Goal: Find specific page/section: Find specific page/section

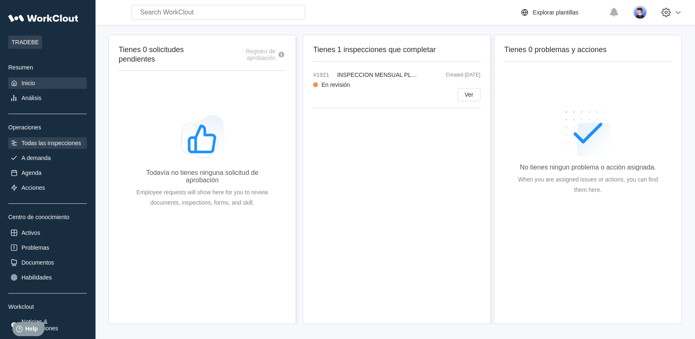
click at [49, 141] on div "Todas las inspecciones" at bounding box center [51, 143] width 60 height 7
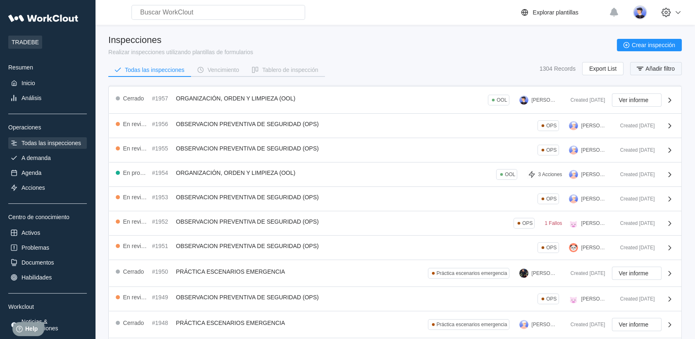
click at [649, 66] on span "Añadir filtro" at bounding box center [659, 69] width 29 height 6
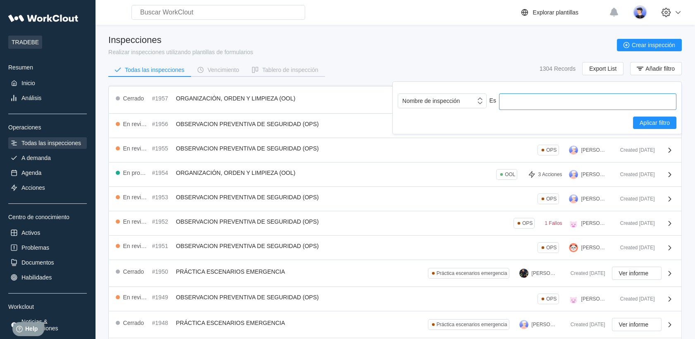
click at [574, 102] on input "text" at bounding box center [587, 101] width 177 height 17
type input "ool"
click at [654, 124] on span "Aplicar filtro" at bounding box center [654, 123] width 30 height 6
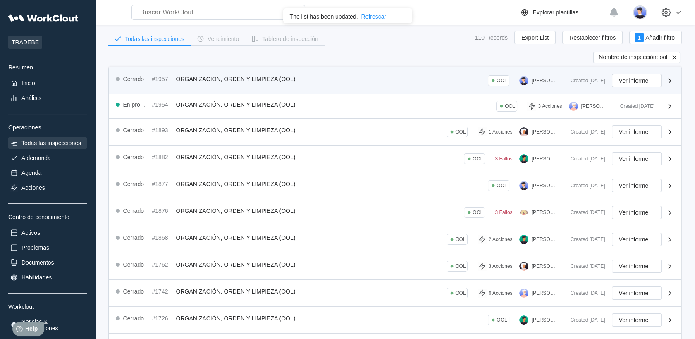
scroll to position [46, 0]
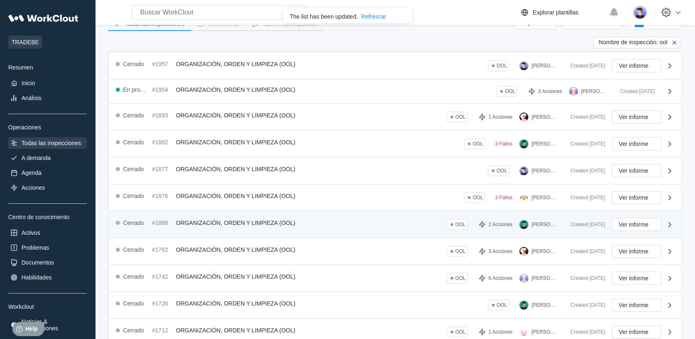
click at [357, 216] on div "Cerrado #1868 ORGANIZACIÓN, ORDEN Y LIMPIEZA (OOL) OOL 2 Acciones PAU AYATS Cre…" at bounding box center [395, 224] width 572 height 27
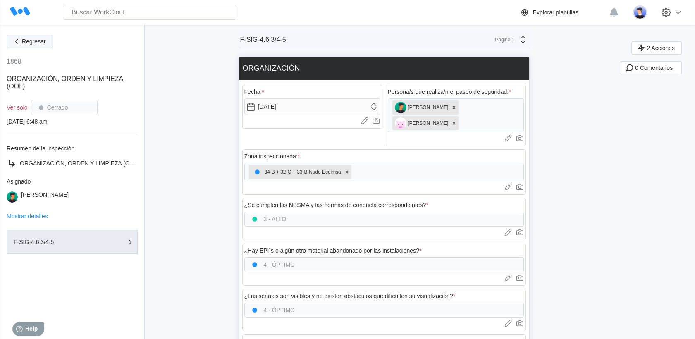
click at [43, 37] on button "Regresar" at bounding box center [30, 41] width 46 height 13
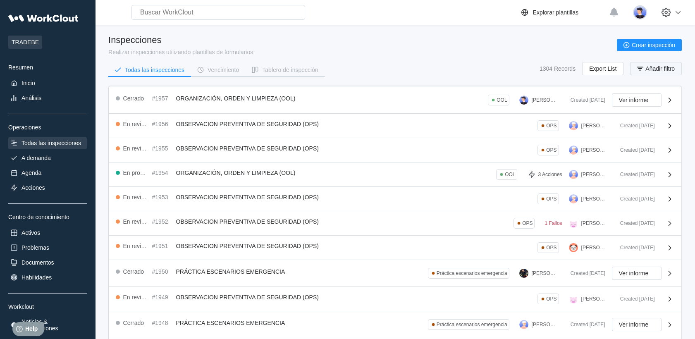
click at [658, 68] on span "Añadir filtro" at bounding box center [659, 69] width 29 height 6
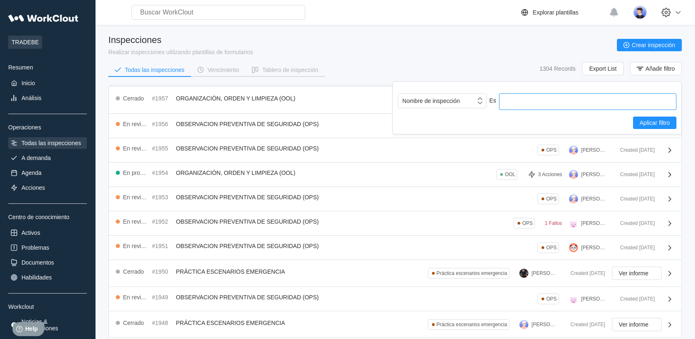
click at [559, 101] on input "text" at bounding box center [587, 101] width 177 height 17
type input "ool"
click at [642, 118] on button "Aplicar filtro" at bounding box center [654, 123] width 43 height 12
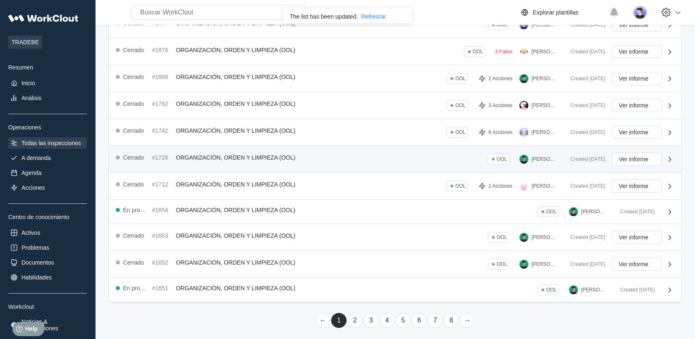
scroll to position [146, 0]
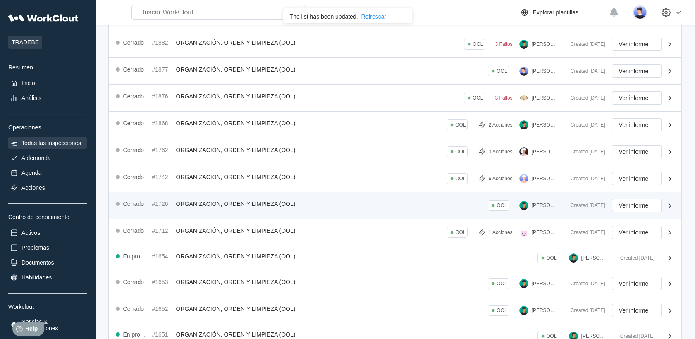
click at [435, 210] on div "Cerrado #1726 ORGANIZACIÓN, ORDEN Y LIMPIEZA (OOL) OOL JAVIER SALGUERO Created …" at bounding box center [395, 205] width 572 height 27
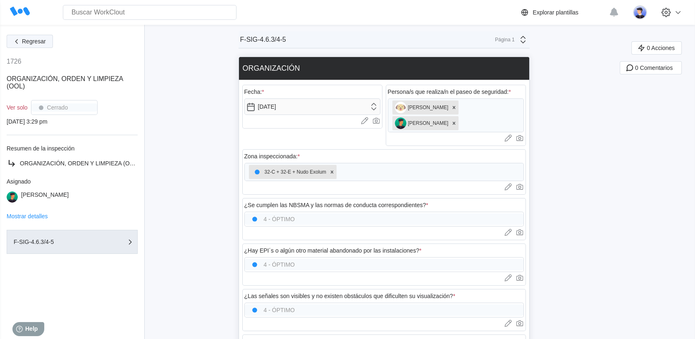
click at [21, 37] on button "Regresar" at bounding box center [30, 41] width 46 height 13
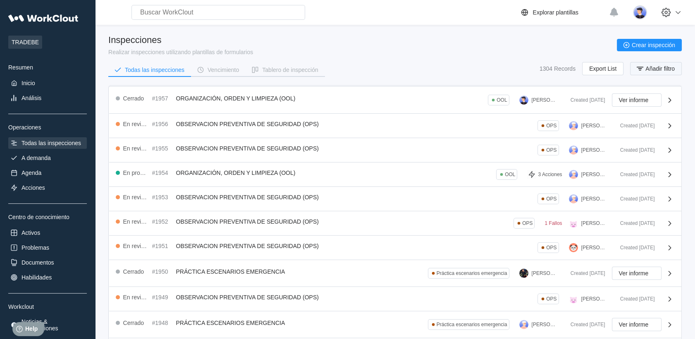
click at [650, 73] on button "Añadir filtro" at bounding box center [656, 68] width 52 height 13
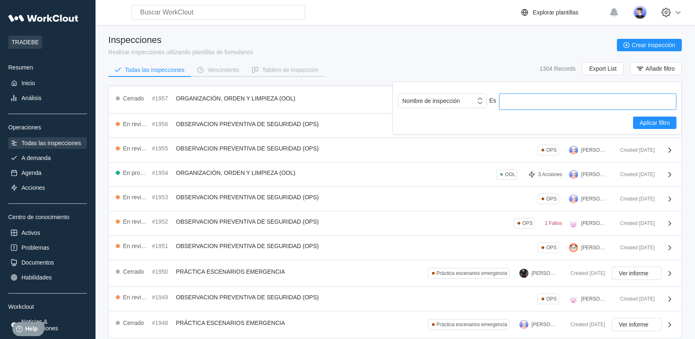
click at [540, 104] on input "text" at bounding box center [587, 101] width 177 height 17
type input "ool"
click at [665, 121] on span "Aplicar filtro" at bounding box center [654, 123] width 30 height 6
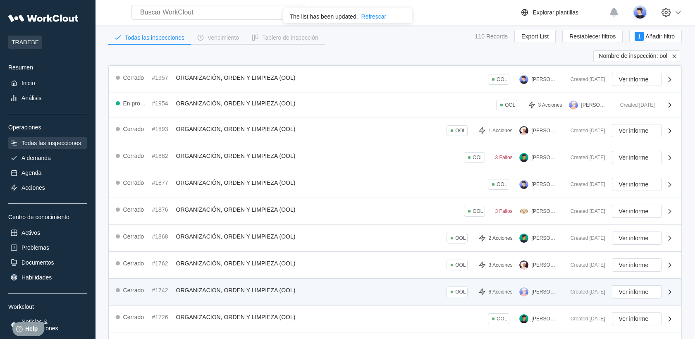
scroll to position [46, 0]
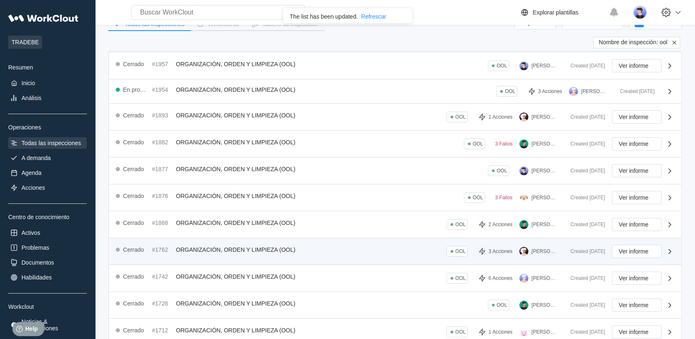
click at [549, 248] on div "JULIO CARRERO" at bounding box center [545, 251] width 26 height 6
click at [576, 249] on div "Created 03/24/25" at bounding box center [584, 251] width 41 height 6
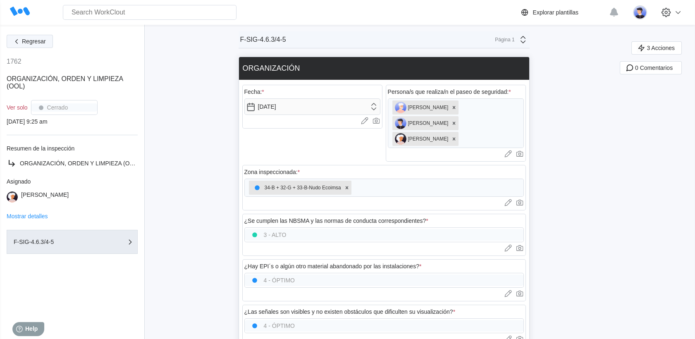
click at [24, 46] on button "Regresar" at bounding box center [30, 41] width 46 height 13
click at [28, 45] on button "Regresar" at bounding box center [30, 41] width 46 height 13
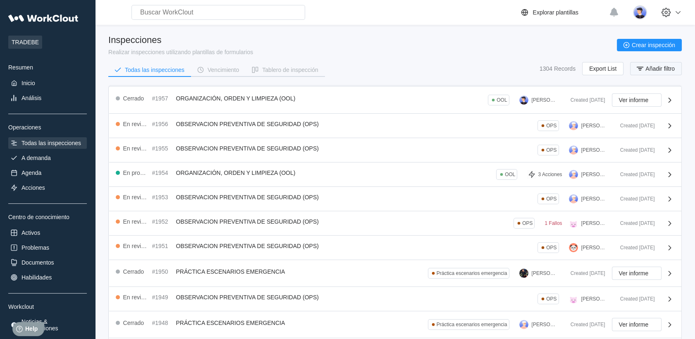
click at [638, 69] on icon "button" at bounding box center [639, 68] width 9 height 9
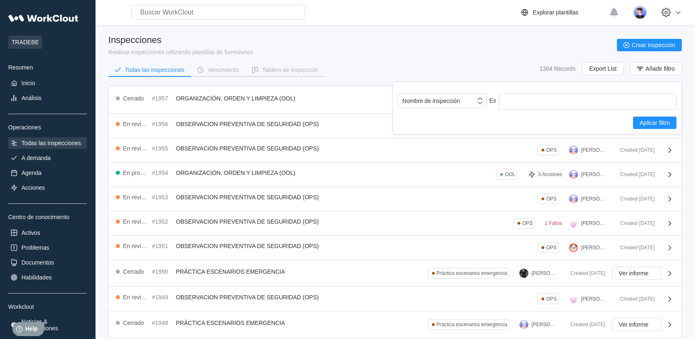
click at [611, 93] on div "Nombre de inspección Es Aplicar filtro" at bounding box center [536, 107] width 289 height 53
click at [602, 102] on input "text" at bounding box center [587, 101] width 177 height 17
type input "ool"
click at [648, 112] on div "Nombre de inspección Es ool Aplicar filtro" at bounding box center [537, 111] width 279 height 36
click at [650, 121] on span "Aplicar filtro" at bounding box center [654, 123] width 30 height 6
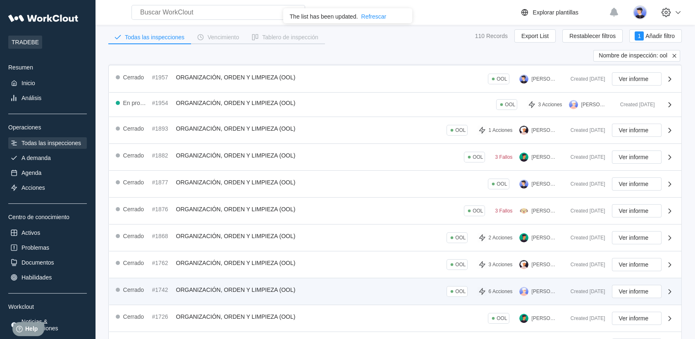
scroll to position [46, 0]
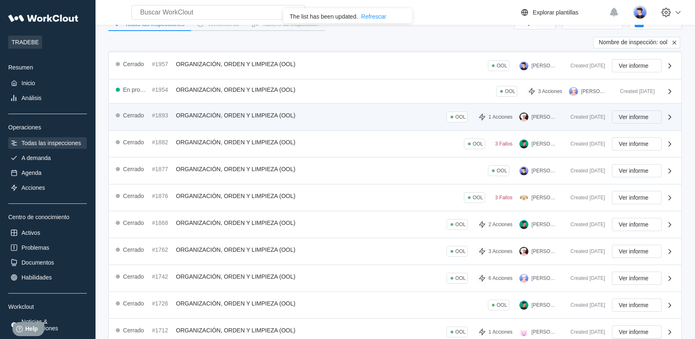
click at [620, 116] on span "Ver informe" at bounding box center [634, 117] width 30 height 6
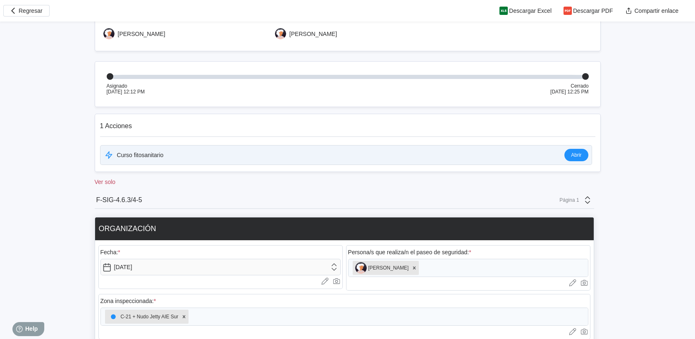
scroll to position [138, 0]
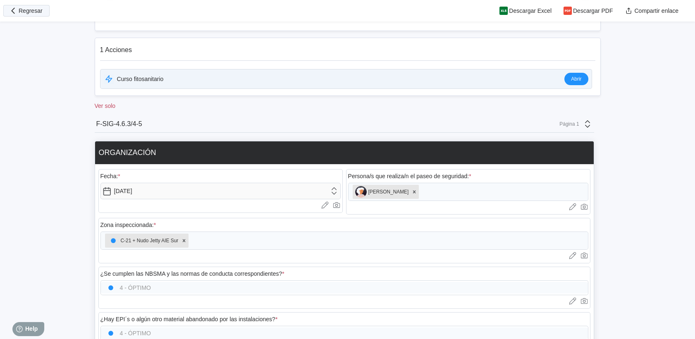
click at [26, 7] on button "Regresar" at bounding box center [26, 11] width 46 height 12
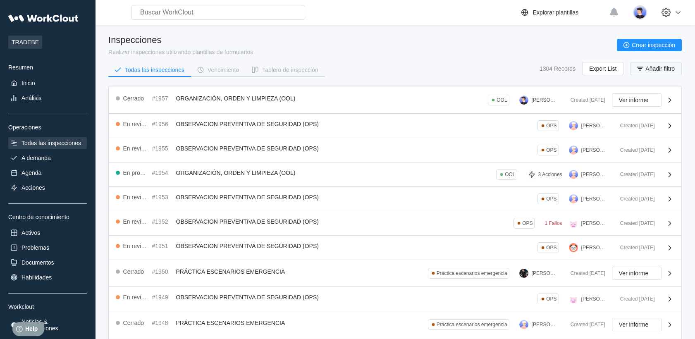
click at [661, 68] on span "Añadir filtro" at bounding box center [659, 69] width 29 height 6
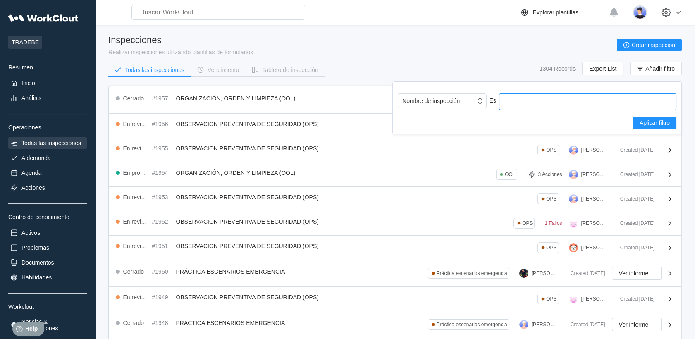
click at [532, 98] on input "text" at bounding box center [587, 101] width 177 height 17
type input "ool"
click at [633, 120] on button "Aplicar filtro" at bounding box center [654, 123] width 43 height 12
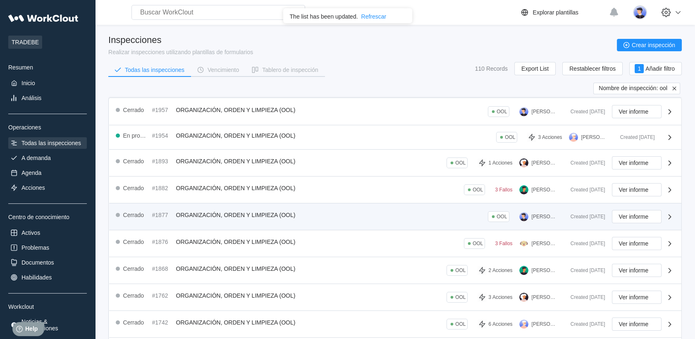
scroll to position [46, 0]
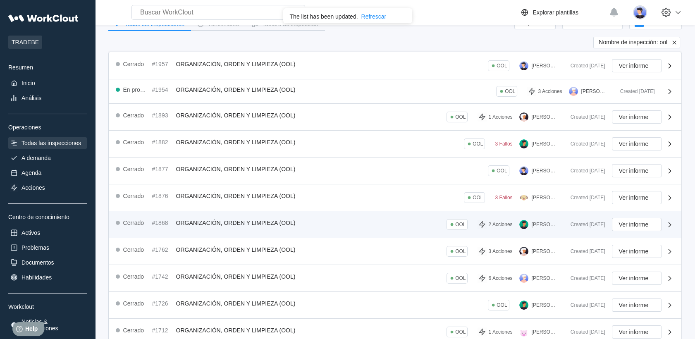
click at [426, 222] on div "Cerrado #1868 ORGANIZACIÓN, ORDEN Y LIMPIEZA (OOL) OOL 2 Acciones PAU AYATS" at bounding box center [340, 224] width 448 height 13
click at [407, 220] on div "Cerrado #1868 ORGANIZACIÓN, ORDEN Y LIMPIEZA (OOL) OOL 2 Acciones PAU AYATS" at bounding box center [340, 224] width 448 height 13
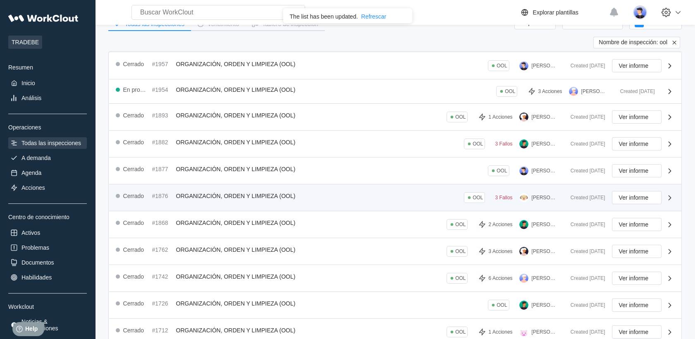
click at [421, 196] on div "Cerrado #1876 ORGANIZACIÓN, ORDEN Y LIMPIEZA (OOL) OOL 3 Fallos DANIEL GUTIERREZ" at bounding box center [340, 197] width 448 height 13
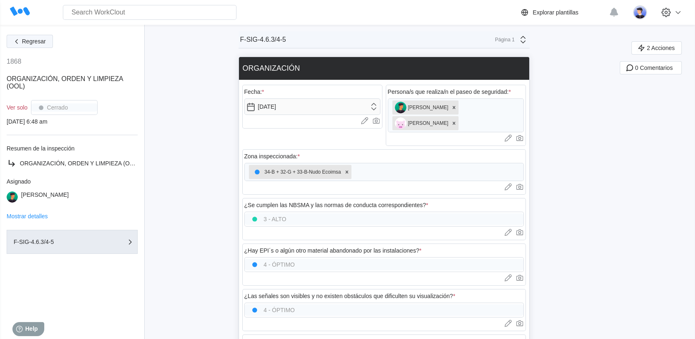
click at [30, 41] on span "Regresar" at bounding box center [34, 41] width 24 height 6
